Goal: Task Accomplishment & Management: Manage account settings

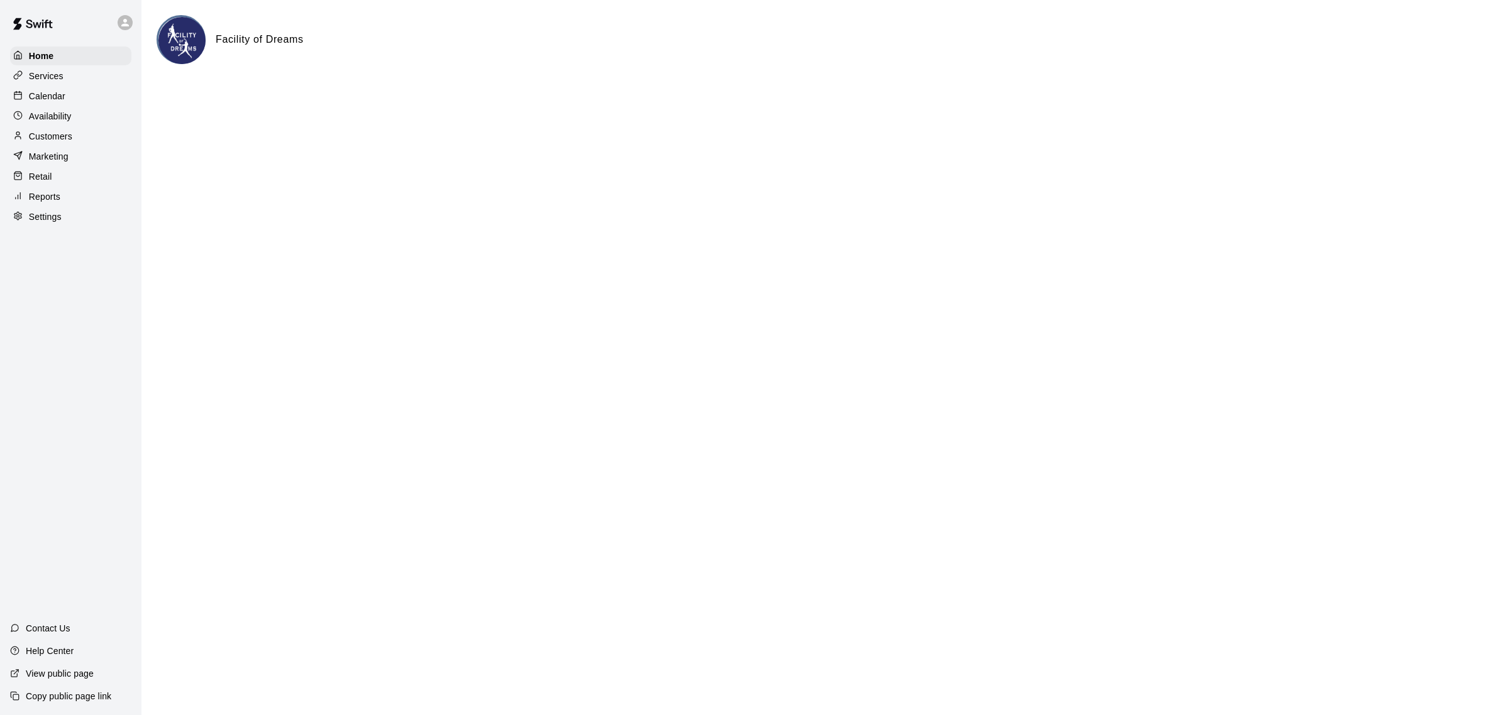
click at [73, 92] on div "Calendar" at bounding box center [70, 96] width 121 height 19
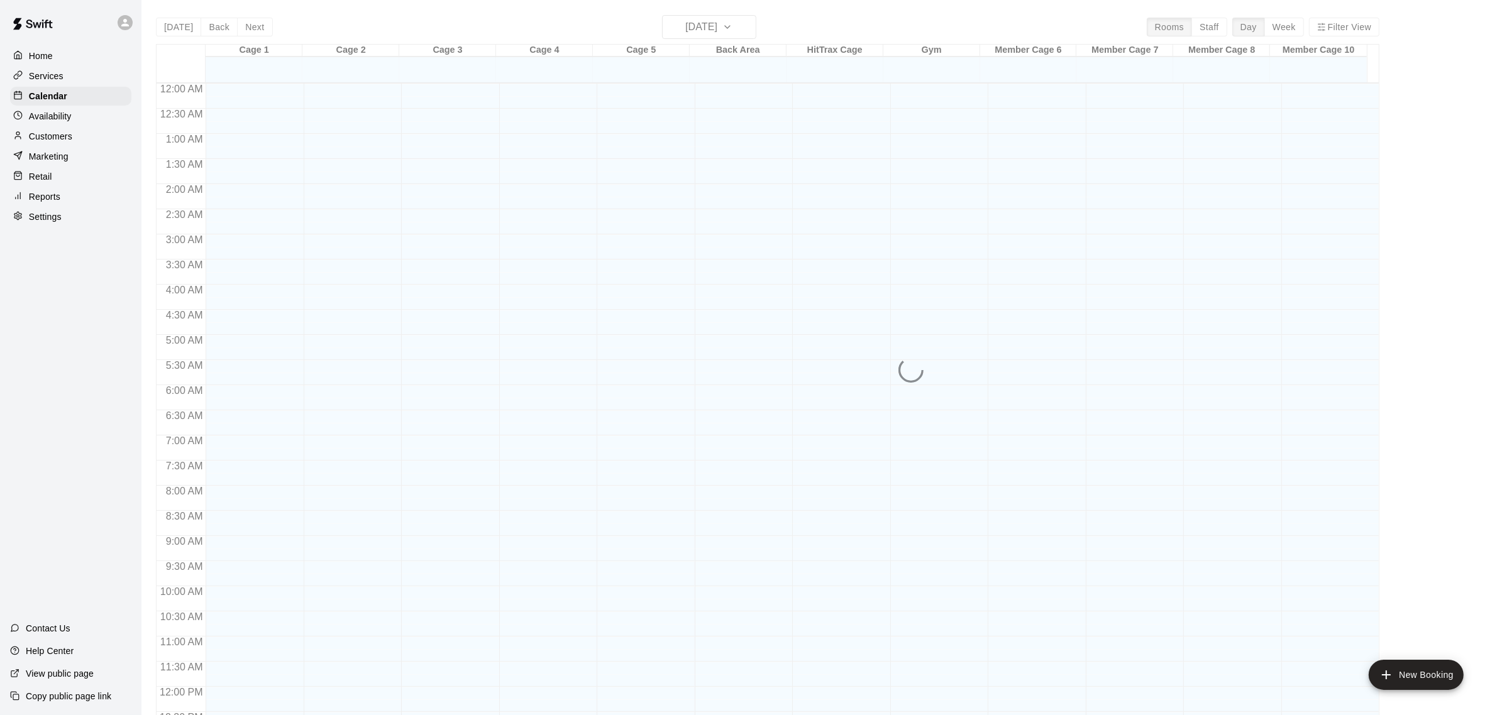
scroll to position [522, 0]
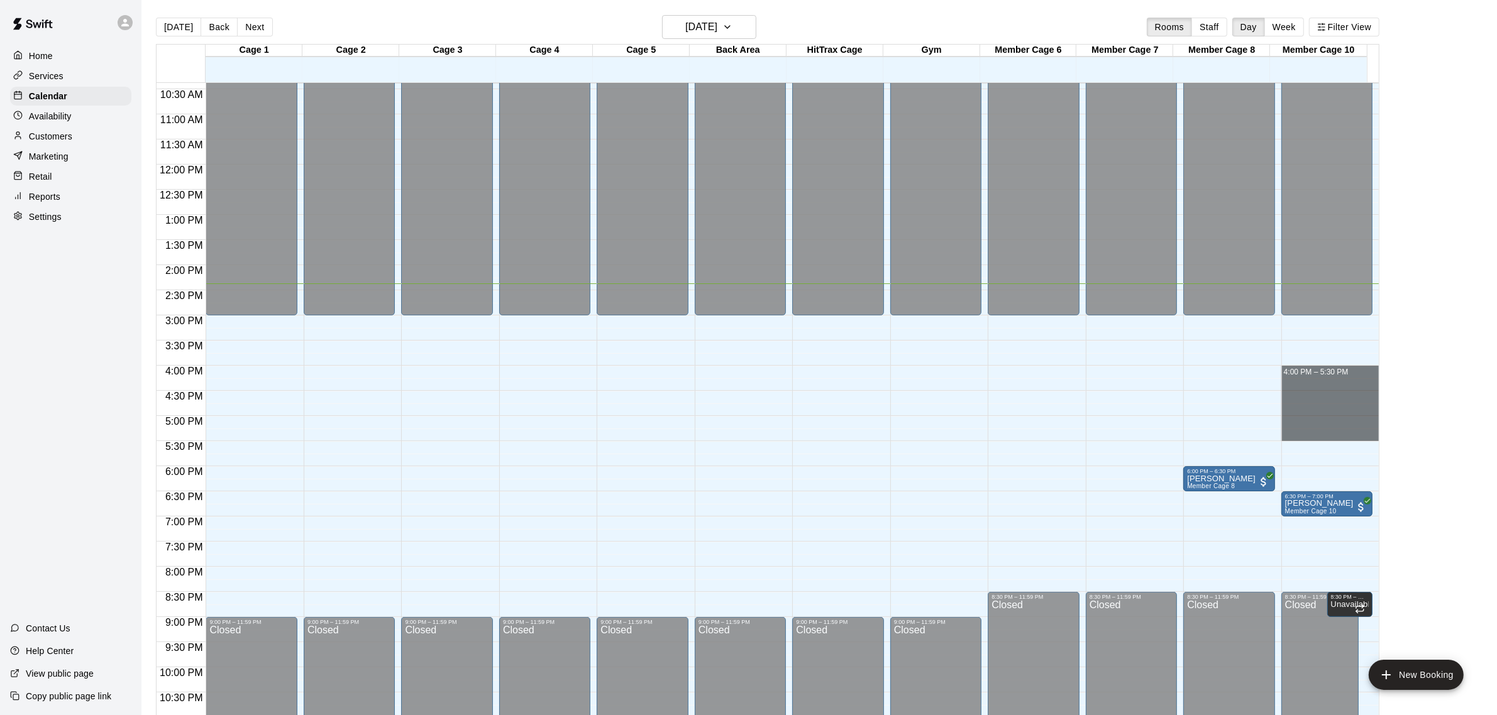
drag, startPoint x: 1300, startPoint y: 368, endPoint x: 1300, endPoint y: 433, distance: 64.1
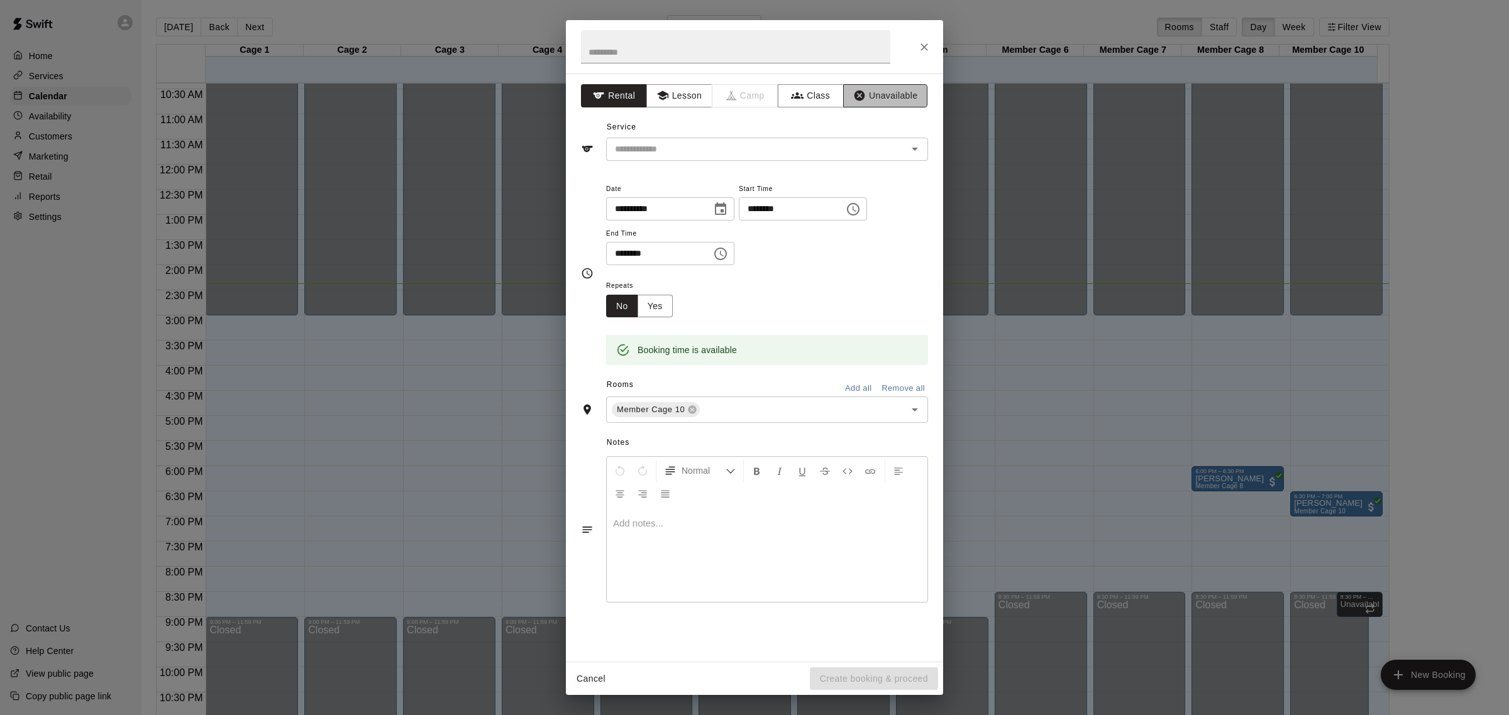
click at [861, 87] on button "Unavailable" at bounding box center [885, 95] width 84 height 23
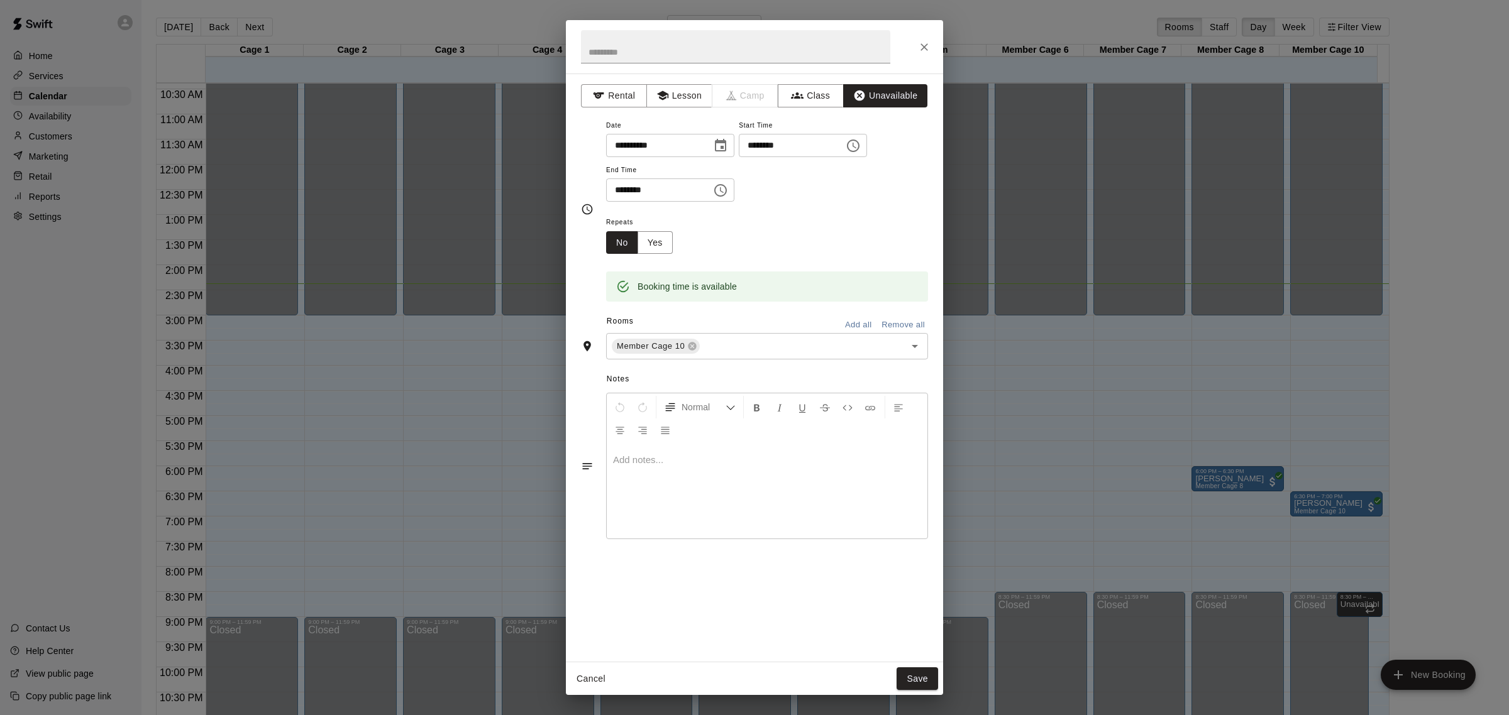
click at [664, 83] on div "**********" at bounding box center [754, 368] width 377 height 588
click at [666, 94] on icon "button" at bounding box center [661, 95] width 11 height 9
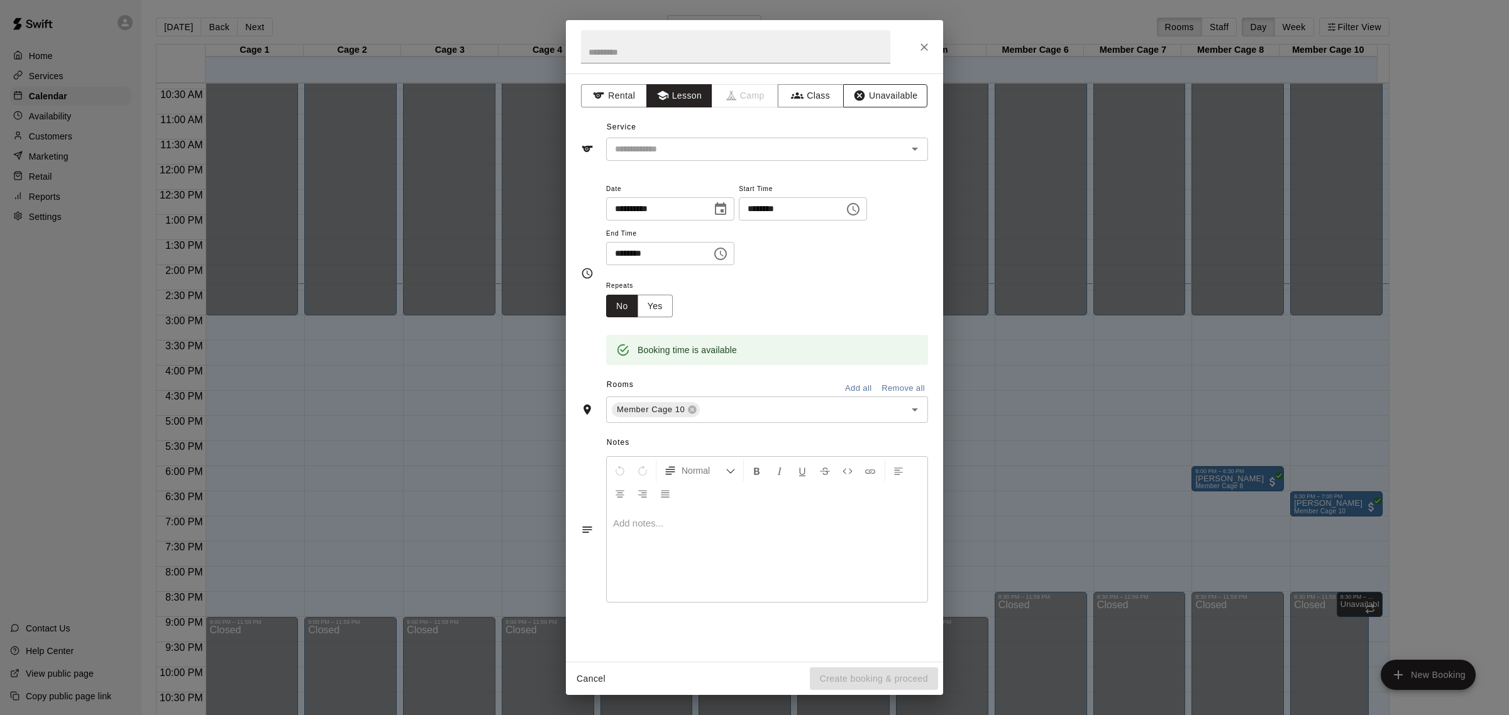
click at [868, 102] on button "Unavailable" at bounding box center [885, 95] width 84 height 23
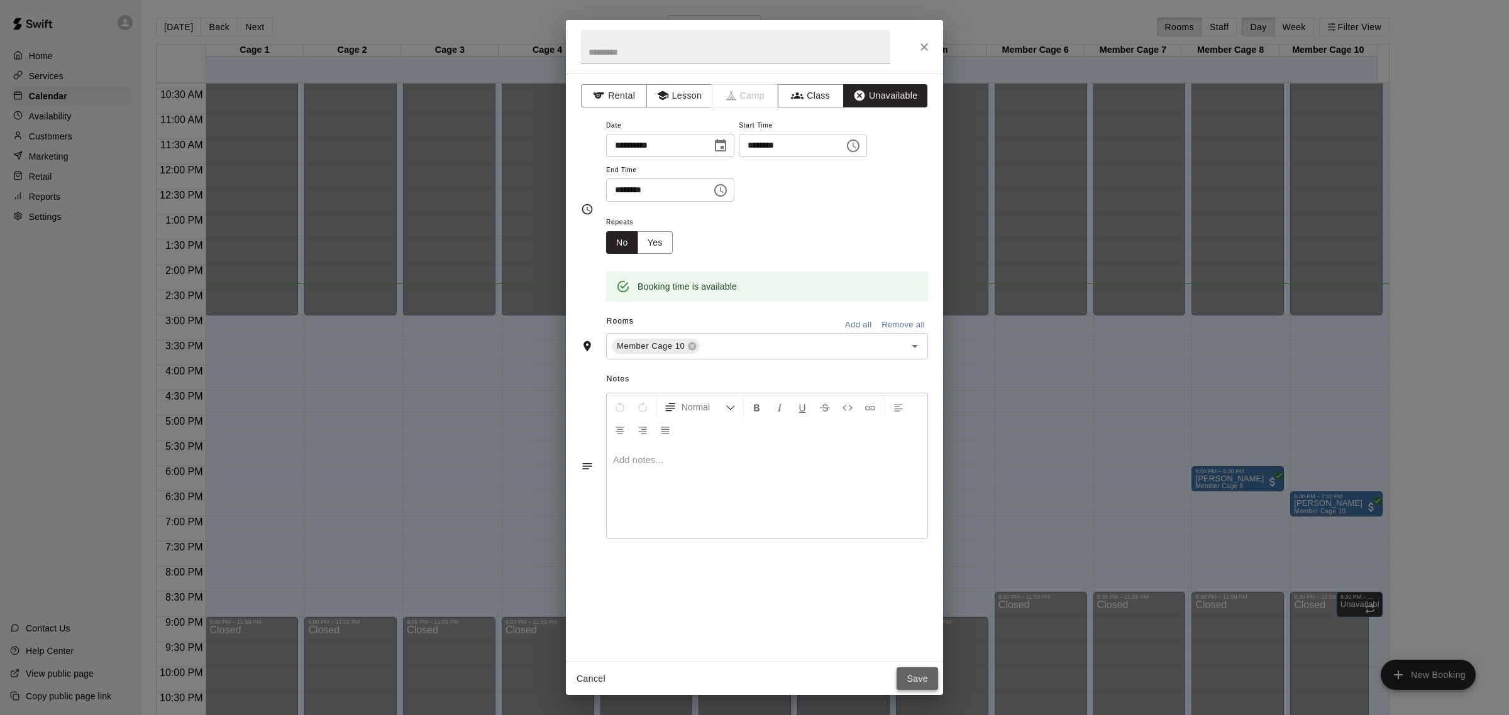
click at [919, 678] on button "Save" at bounding box center [917, 679] width 41 height 23
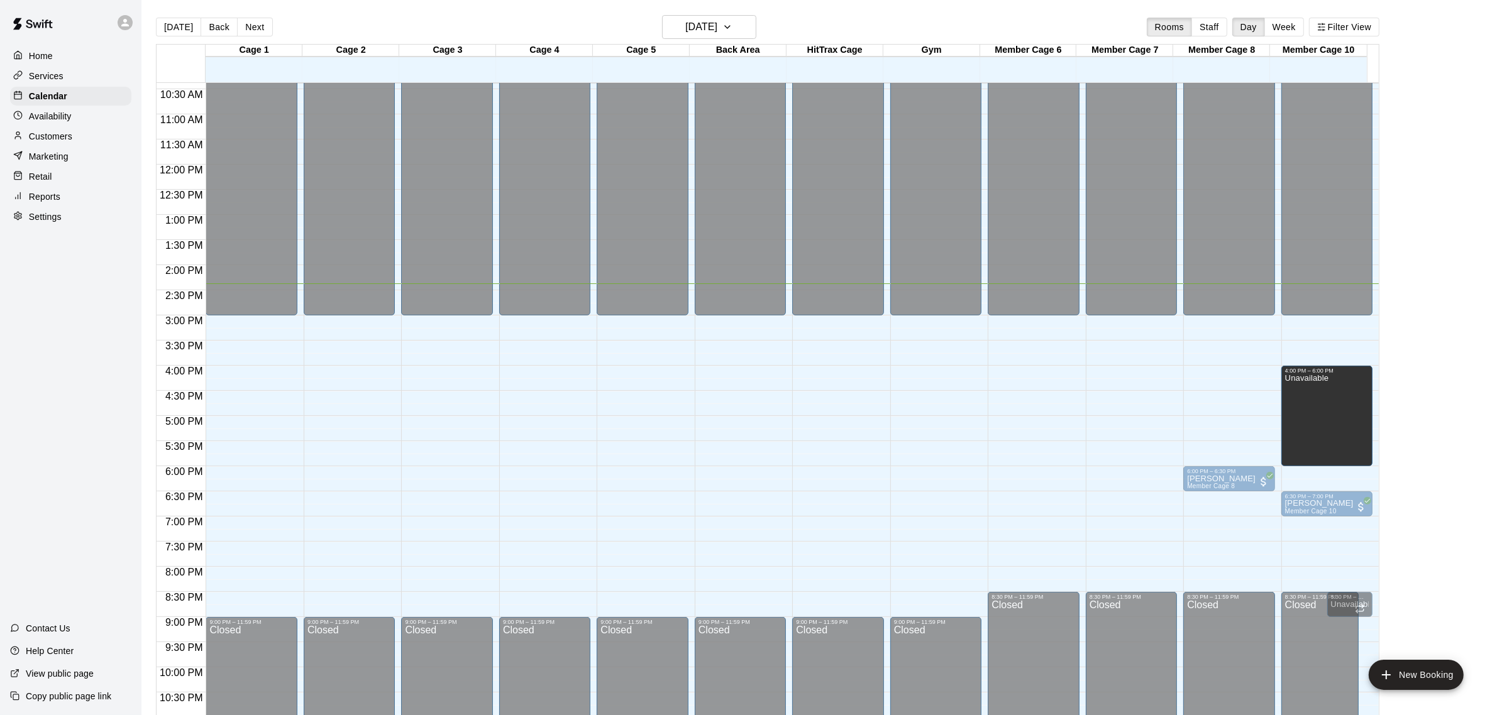
drag, startPoint x: 1325, startPoint y: 438, endPoint x: 1324, endPoint y: 470, distance: 31.5
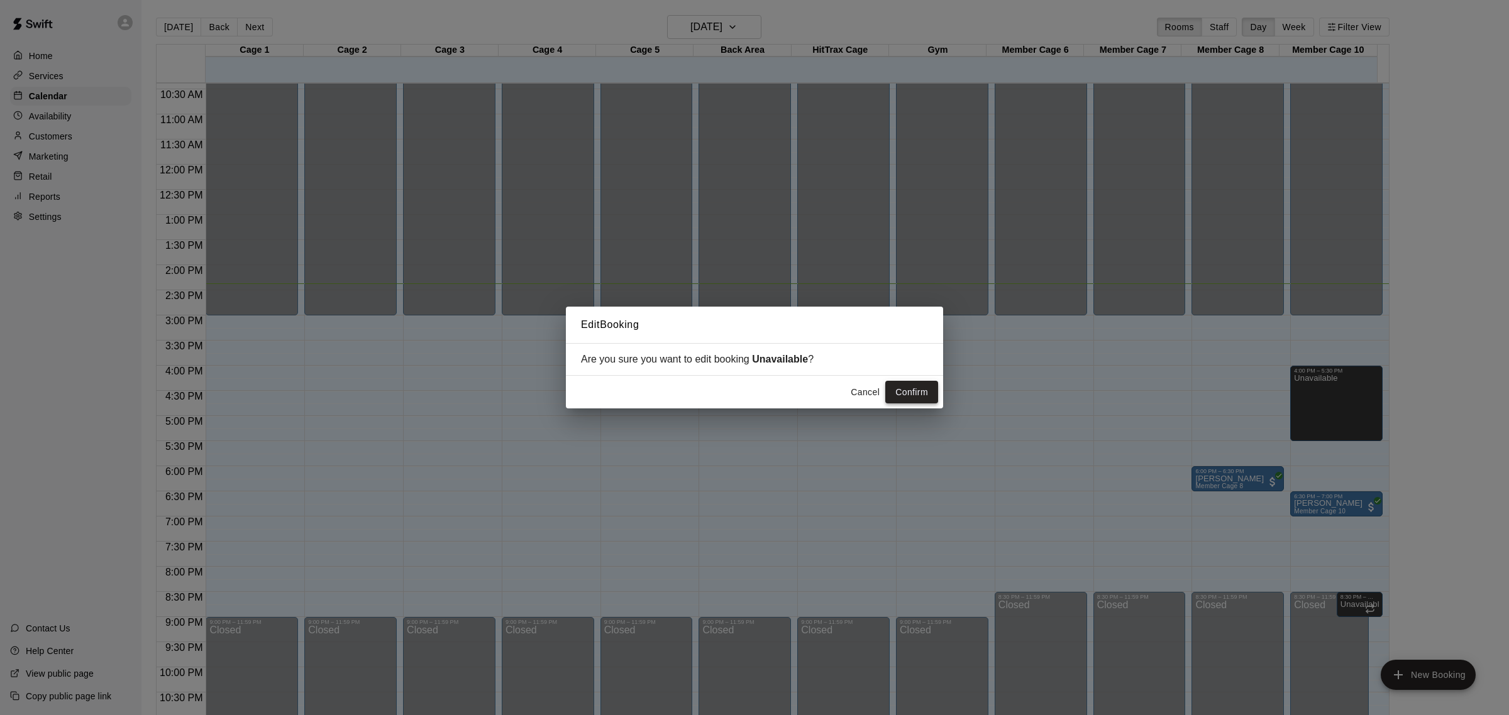
click at [916, 394] on button "Confirm" at bounding box center [911, 392] width 53 height 23
